Goal: Information Seeking & Learning: Learn about a topic

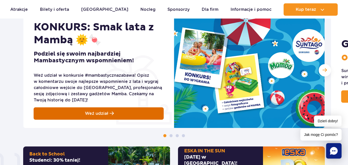
scroll to position [232, 0]
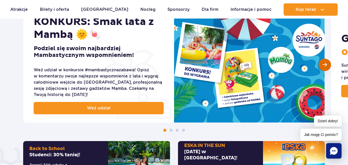
click at [322, 66] on div "Następny slajd" at bounding box center [325, 65] width 12 height 12
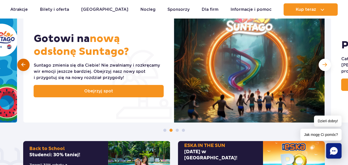
click at [22, 63] on span at bounding box center [23, 64] width 4 height 5
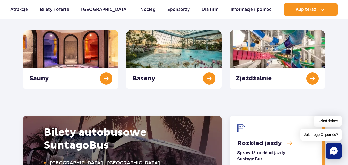
scroll to position [567, 0]
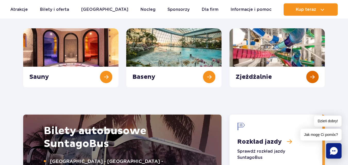
click at [313, 77] on link "Zjeżdżalnie" at bounding box center [276, 57] width 95 height 59
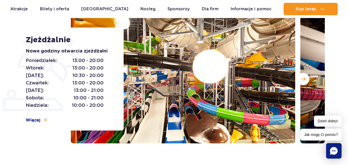
scroll to position [77, 0]
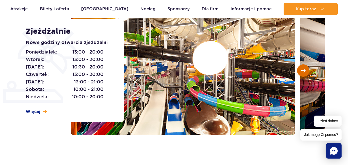
click at [297, 71] on button "Następny slajd" at bounding box center [303, 70] width 12 height 12
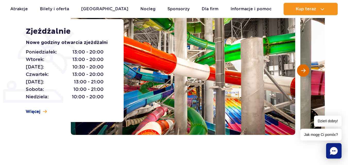
click at [297, 73] on button "Następny slajd" at bounding box center [303, 70] width 12 height 12
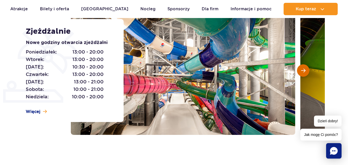
click at [300, 71] on button "Następny slajd" at bounding box center [303, 70] width 12 height 12
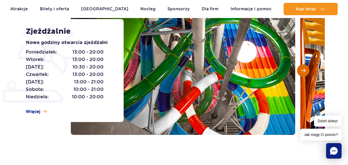
click at [300, 70] on button "Następny slajd" at bounding box center [303, 70] width 12 height 12
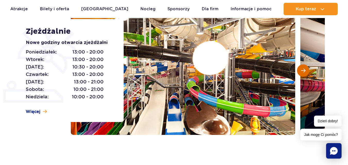
click at [300, 70] on button "Następny slajd" at bounding box center [303, 70] width 12 height 12
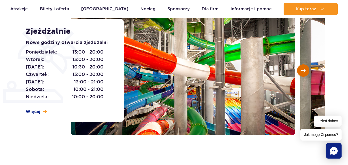
click at [300, 70] on button "Następny slajd" at bounding box center [303, 70] width 12 height 12
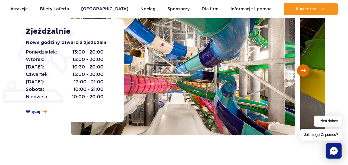
click at [299, 70] on button "Następny slajd" at bounding box center [303, 70] width 12 height 12
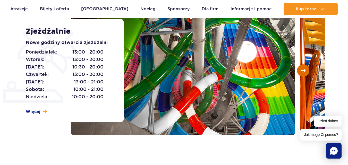
click at [299, 69] on button "Następny slajd" at bounding box center [303, 70] width 12 height 12
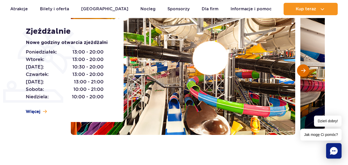
click at [299, 69] on button "Następny slajd" at bounding box center [303, 70] width 12 height 12
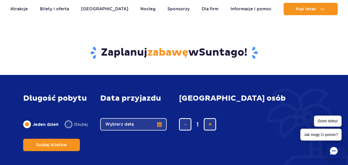
scroll to position [1288, 0]
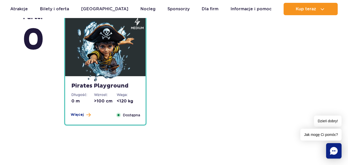
click at [117, 61] on img at bounding box center [105, 52] width 62 height 62
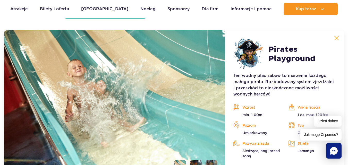
scroll to position [1394, 0]
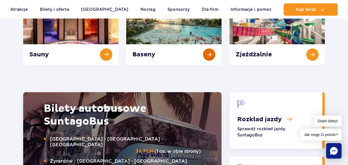
scroll to position [541, 0]
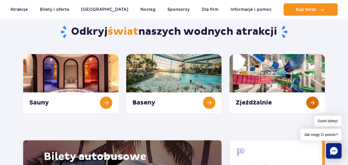
click at [310, 105] on link "Zjeżdżalnie" at bounding box center [276, 83] width 95 height 59
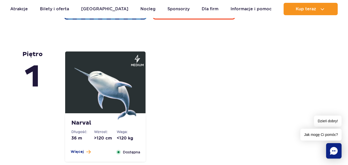
click at [83, 71] on img at bounding box center [105, 89] width 62 height 62
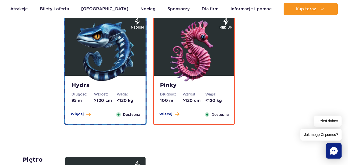
scroll to position [993, 0]
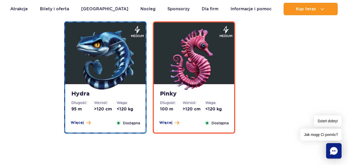
click at [173, 96] on strong "Pinky" at bounding box center [194, 93] width 68 height 7
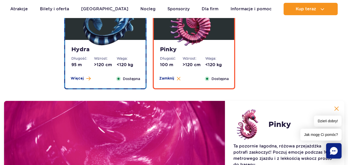
scroll to position [1005, 0]
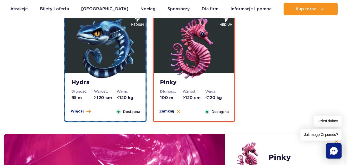
click at [117, 63] on img at bounding box center [105, 49] width 62 height 62
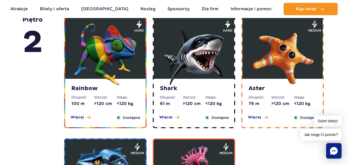
scroll to position [876, 0]
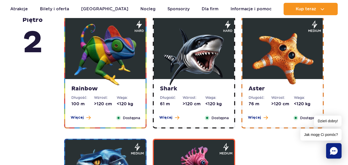
click at [260, 63] on img at bounding box center [283, 55] width 62 height 62
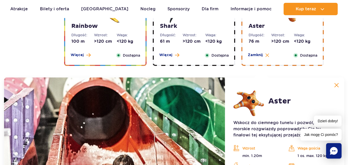
scroll to position [985, 0]
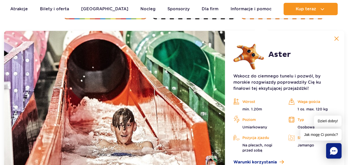
click at [237, 73] on p "Wskocz do ciemnego tunelu i pozwól, by morskie rozgwiazdy poprowadziły Cię ku f…" at bounding box center [284, 82] width 103 height 19
drag, startPoint x: 240, startPoint y: 73, endPoint x: 286, endPoint y: 73, distance: 45.8
click at [286, 73] on p "Wskocz do ciemnego tunelu i pozwól, by morskie rozgwiazdy poprowadziły Cię ku f…" at bounding box center [284, 82] width 103 height 19
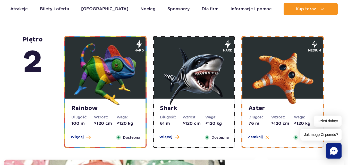
click at [216, 77] on img at bounding box center [194, 74] width 62 height 62
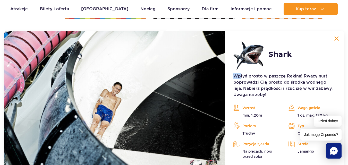
drag, startPoint x: 231, startPoint y: 77, endPoint x: 242, endPoint y: 79, distance: 11.1
click at [242, 79] on article "Shark Wpłyń prosto w paszczę Rekina! Rwący nurt poprowadzi Cię prosto do środka…" at bounding box center [284, 105] width 119 height 149
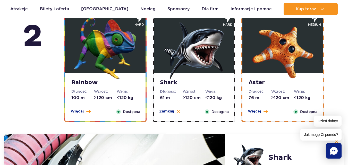
scroll to position [831, 0]
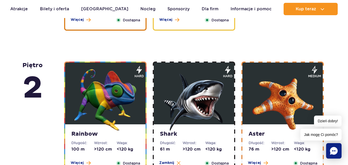
click at [131, 87] on img at bounding box center [105, 100] width 62 height 62
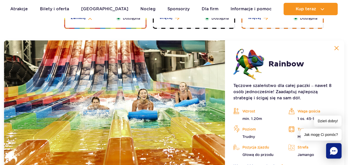
scroll to position [985, 0]
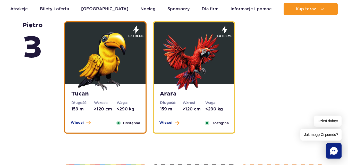
click at [170, 75] on img at bounding box center [194, 60] width 62 height 62
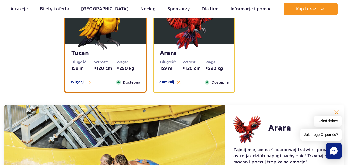
scroll to position [713, 0]
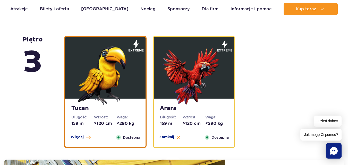
click at [101, 86] on img at bounding box center [105, 74] width 62 height 62
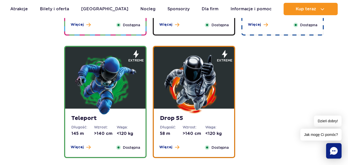
scroll to position [559, 0]
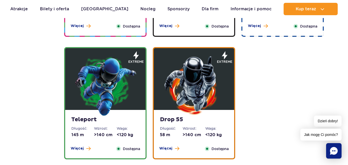
click at [178, 83] on img at bounding box center [194, 86] width 62 height 62
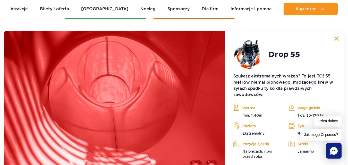
scroll to position [724, 0]
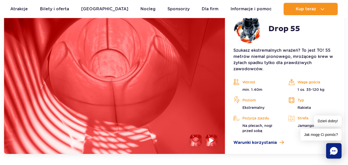
click at [210, 141] on img at bounding box center [211, 141] width 5 height 6
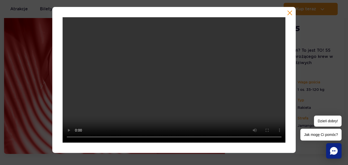
click at [45, 93] on div at bounding box center [174, 80] width 348 height 146
click at [290, 14] on button "button" at bounding box center [289, 12] width 5 height 5
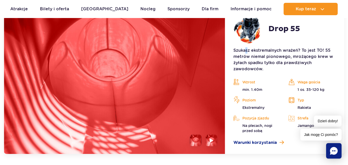
click at [248, 48] on p "Szukasz ekstremalnych wrażeń? To jest TO! 55 metrów niemal pionowego, mrożącego…" at bounding box center [284, 59] width 103 height 25
drag, startPoint x: 254, startPoint y: 48, endPoint x: 320, endPoint y: 47, distance: 65.9
click at [320, 47] on article "Drop 55 Szukasz ekstremalnych wrażeń? To jest TO! 55 metrów niemal pionowego, m…" at bounding box center [284, 79] width 119 height 149
click at [234, 59] on p "Szukasz ekstremalnych wrażeń? To jest TO! 55 metrów niemal pionowego, mrożącego…" at bounding box center [284, 59] width 103 height 25
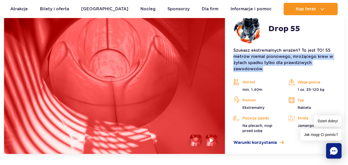
drag, startPoint x: 234, startPoint y: 59, endPoint x: 297, endPoint y: 68, distance: 64.0
click at [297, 68] on p "Szukasz ekstremalnych wrażeń? To jest TO! 55 metrów niemal pionowego, mrożącego…" at bounding box center [284, 59] width 103 height 25
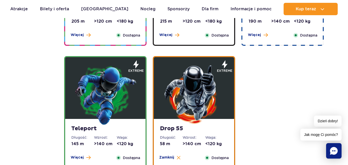
scroll to position [544, 0]
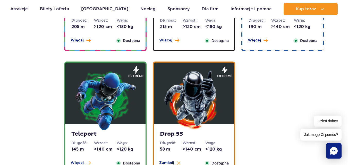
click at [121, 100] on img at bounding box center [105, 100] width 62 height 62
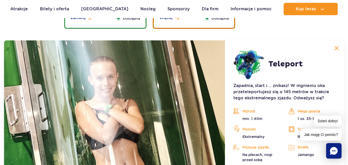
scroll to position [699, 0]
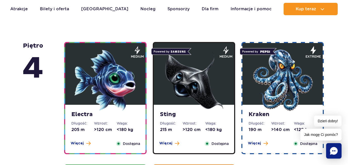
click at [276, 65] on img at bounding box center [283, 80] width 62 height 62
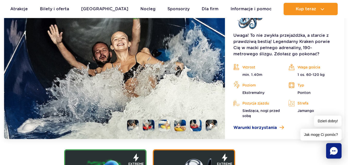
scroll to position [628, 0]
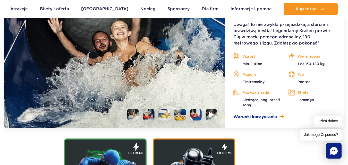
click at [211, 114] on img at bounding box center [211, 115] width 5 height 6
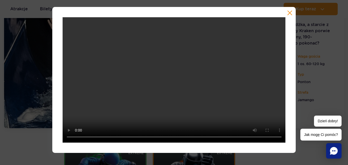
click at [288, 13] on button "button" at bounding box center [289, 12] width 5 height 5
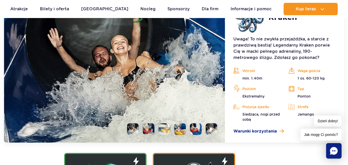
scroll to position [602, 0]
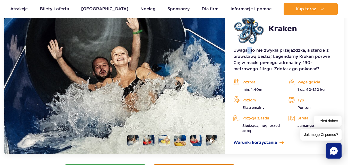
click at [252, 47] on article "Kraken Uwaga! To nie zwykła przejażdżka, a starcie z prawdziwą bestią! Legendar…" at bounding box center [284, 79] width 119 height 149
click at [265, 47] on article "Kraken Uwaga! To nie zwykła przejażdżka, a starcie z prawdziwą bestią! Legendar…" at bounding box center [284, 79] width 119 height 149
drag, startPoint x: 268, startPoint y: 47, endPoint x: 273, endPoint y: 47, distance: 5.4
click at [271, 47] on article "Kraken Uwaga! To nie zwykła przejażdżka, a starcie z prawdziwą bestią! Legendar…" at bounding box center [284, 79] width 119 height 149
drag, startPoint x: 279, startPoint y: 46, endPoint x: 285, endPoint y: 46, distance: 6.5
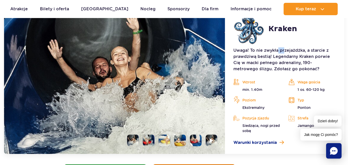
click at [285, 46] on article "Kraken Uwaga! To nie zwykła przejażdżka, a starcie z prawdziwą bestią! Legendar…" at bounding box center [284, 79] width 119 height 149
drag, startPoint x: 270, startPoint y: 55, endPoint x: 319, endPoint y: 56, distance: 49.7
click at [318, 55] on p "Uwaga! To nie zwykła przejażdżka, a starcie z prawdziwą bestią! Legendarny Krak…" at bounding box center [284, 59] width 103 height 25
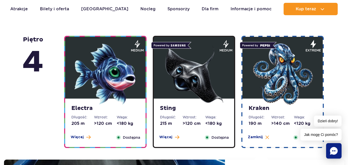
click at [206, 78] on img at bounding box center [194, 74] width 62 height 62
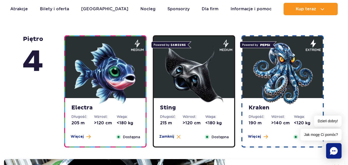
scroll to position [447, 0]
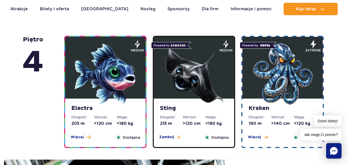
click at [116, 74] on img at bounding box center [105, 74] width 62 height 62
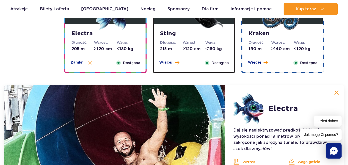
scroll to position [576, 0]
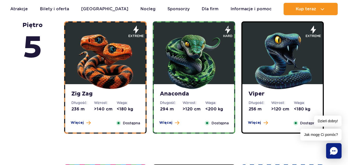
click at [275, 53] on img at bounding box center [283, 60] width 62 height 62
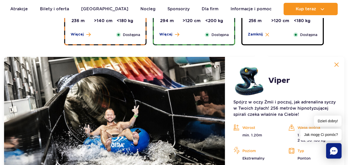
scroll to position [433, 0]
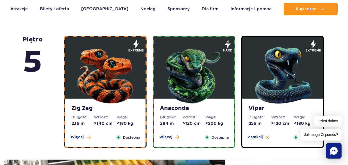
click at [203, 70] on img at bounding box center [194, 74] width 62 height 62
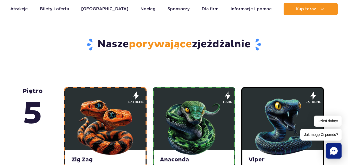
click at [116, 104] on img at bounding box center [105, 126] width 62 height 62
